Goal: Task Accomplishment & Management: Manage account settings

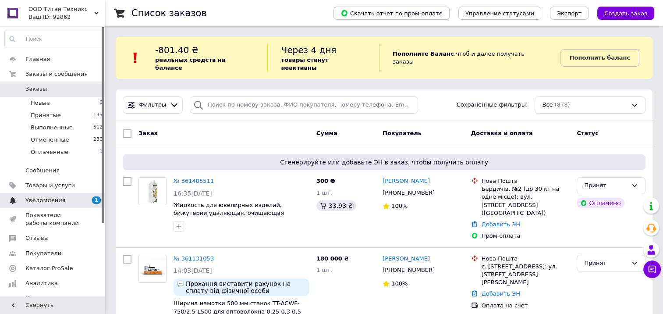
click at [68, 203] on span "Уведомления" at bounding box center [53, 200] width 56 height 8
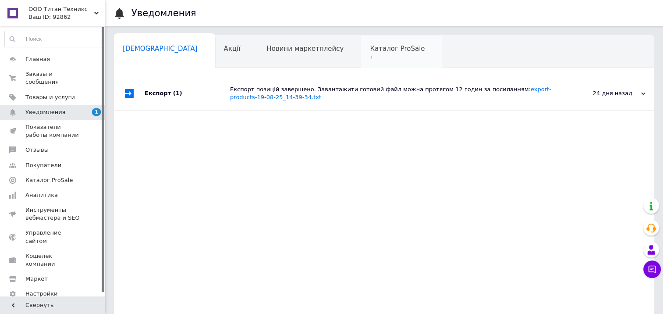
click at [361, 53] on div "Каталог ProSale 1" at bounding box center [401, 52] width 81 height 33
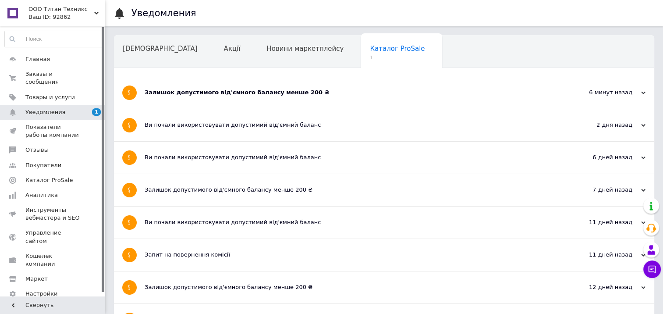
click at [637, 92] on div "6 минут назад" at bounding box center [602, 93] width 88 height 8
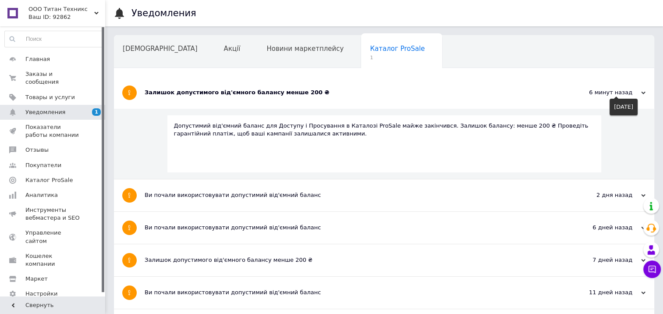
click at [638, 92] on div "6 минут назад" at bounding box center [602, 93] width 88 height 8
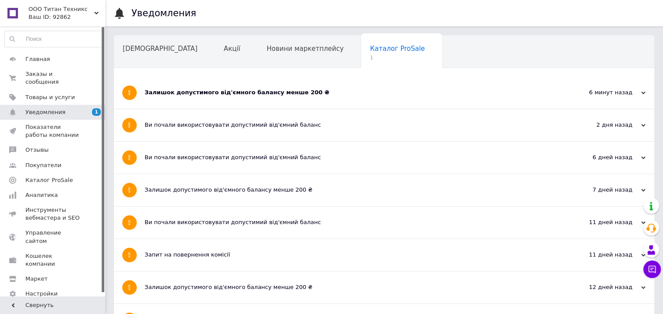
click at [647, 93] on div "6 минут назад 12.09.2025" at bounding box center [606, 93] width 96 height 32
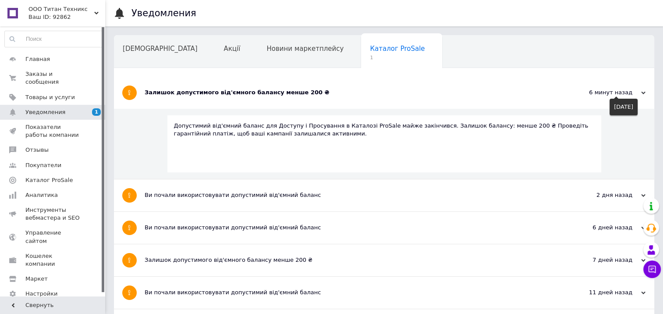
click at [645, 92] on use at bounding box center [643, 93] width 4 height 3
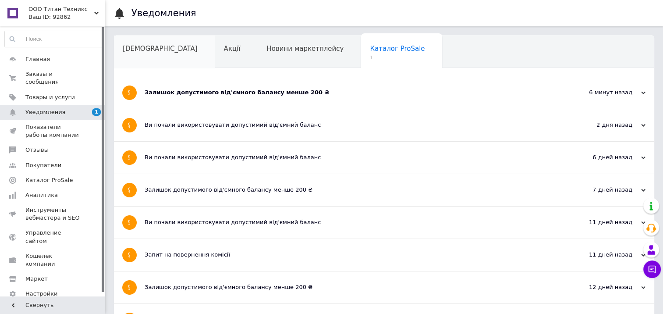
click at [149, 53] on div "Сповіщення" at bounding box center [164, 52] width 101 height 33
